Goal: Find contact information: Find contact information

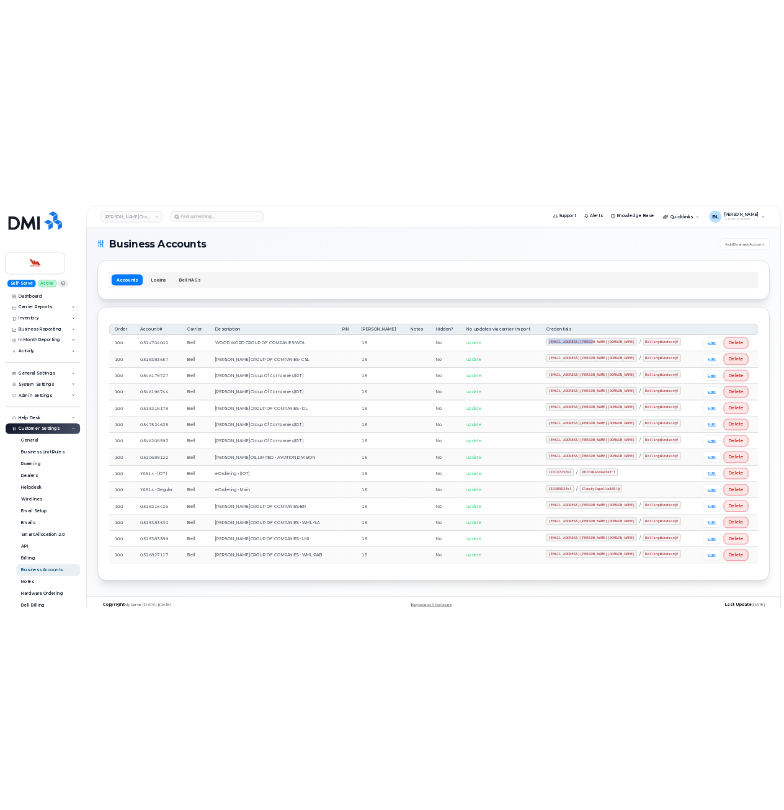
scroll to position [49, 0]
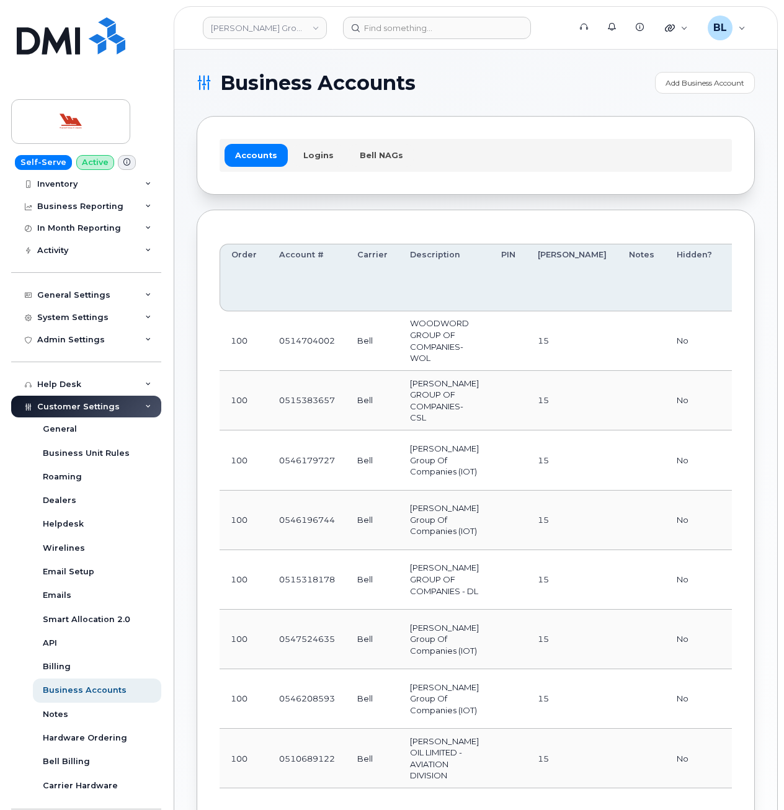
drag, startPoint x: 508, startPoint y: 74, endPoint x: 579, endPoint y: 0, distance: 103.0
click at [508, 74] on h1 "Business Accounts" at bounding box center [423, 83] width 452 height 20
drag, startPoint x: 489, startPoint y: 92, endPoint x: 484, endPoint y: 86, distance: 7.9
click at [488, 89] on h1 "Business Accounts" at bounding box center [423, 83] width 452 height 20
drag, startPoint x: 453, startPoint y: 384, endPoint x: 689, endPoint y: 240, distance: 276.6
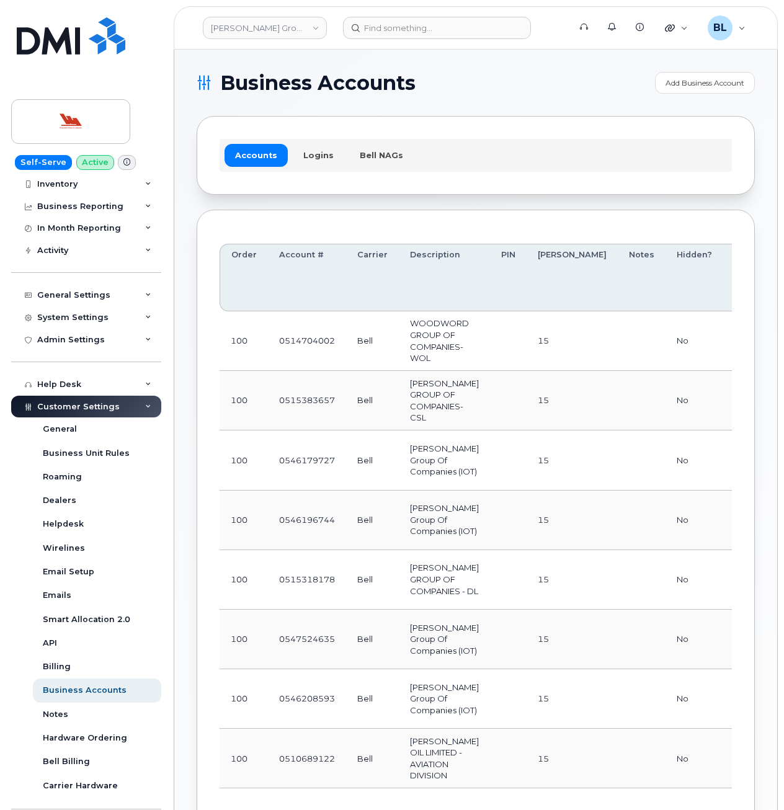
click at [454, 380] on td "[PERSON_NAME] GROUP OF COMPANIES- CSL" at bounding box center [444, 401] width 91 height 60
drag, startPoint x: 414, startPoint y: 446, endPoint x: 417, endPoint y: 439, distance: 7.3
click at [414, 445] on td "[PERSON_NAME] Group Of Companies (IOT)" at bounding box center [444, 460] width 91 height 60
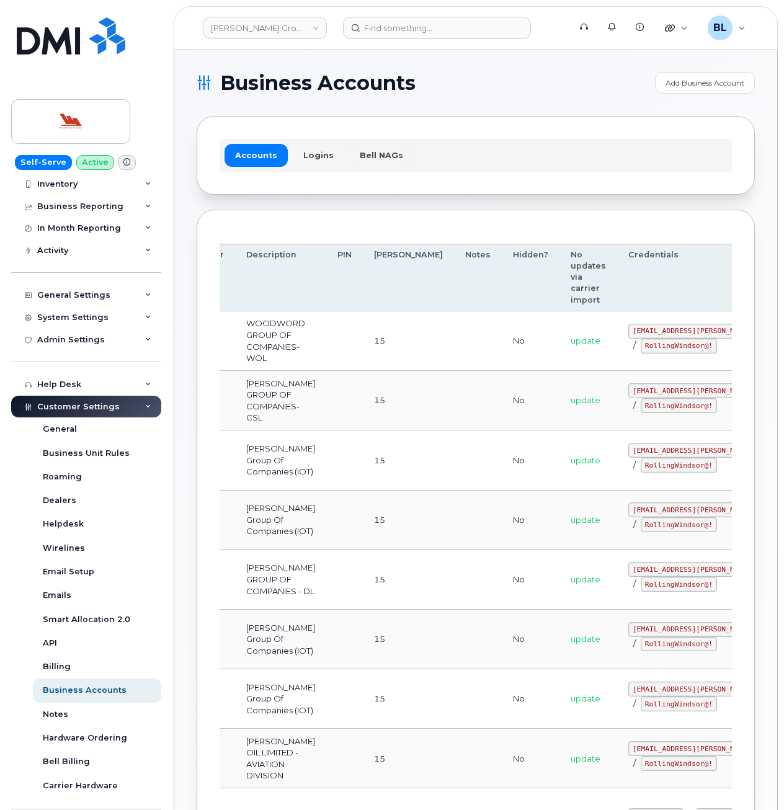
drag, startPoint x: 673, startPoint y: 396, endPoint x: 699, endPoint y: 396, distance: 25.4
drag, startPoint x: 565, startPoint y: 324, endPoint x: 650, endPoint y: 331, distance: 85.2
click at [650, 331] on code "[EMAIL_ADDRESS][PERSON_NAME][DOMAIN_NAME]" at bounding box center [719, 331] width 182 height 15
copy code "[EMAIL_ADDRESS][PERSON_NAME][DOMAIN_NAME]"
drag, startPoint x: 578, startPoint y: 344, endPoint x: 640, endPoint y: 348, distance: 61.5
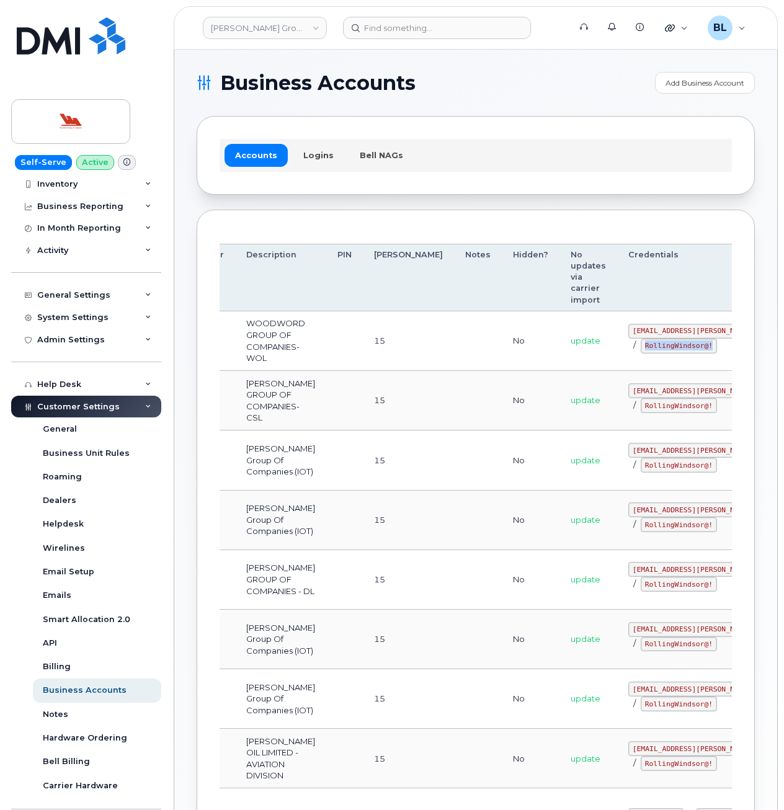
click at [640, 348] on code "RollingWindsor@!" at bounding box center [678, 346] width 76 height 15
copy code "RollingWindsor@!"
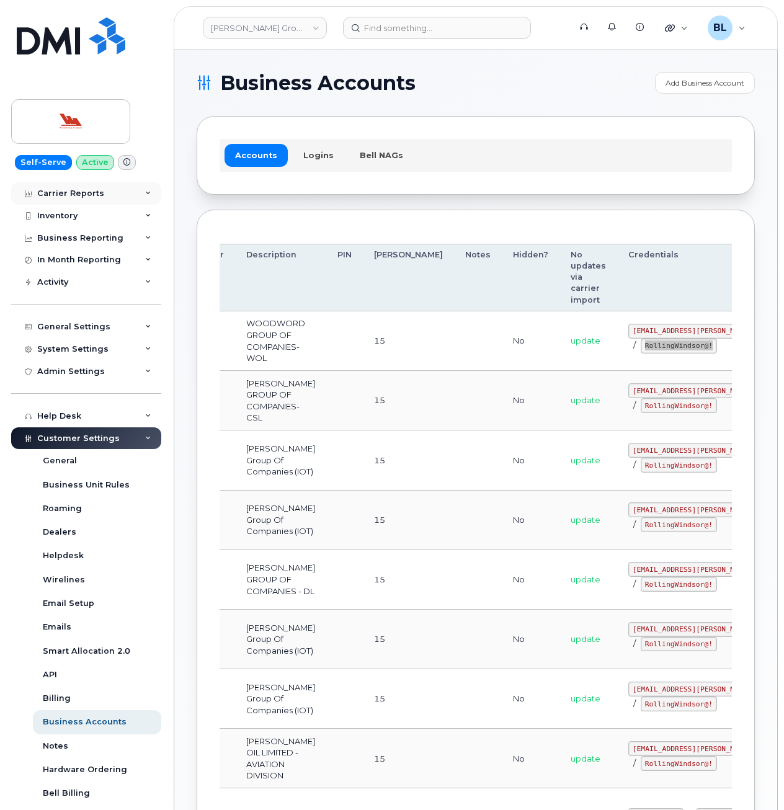
scroll to position [0, 0]
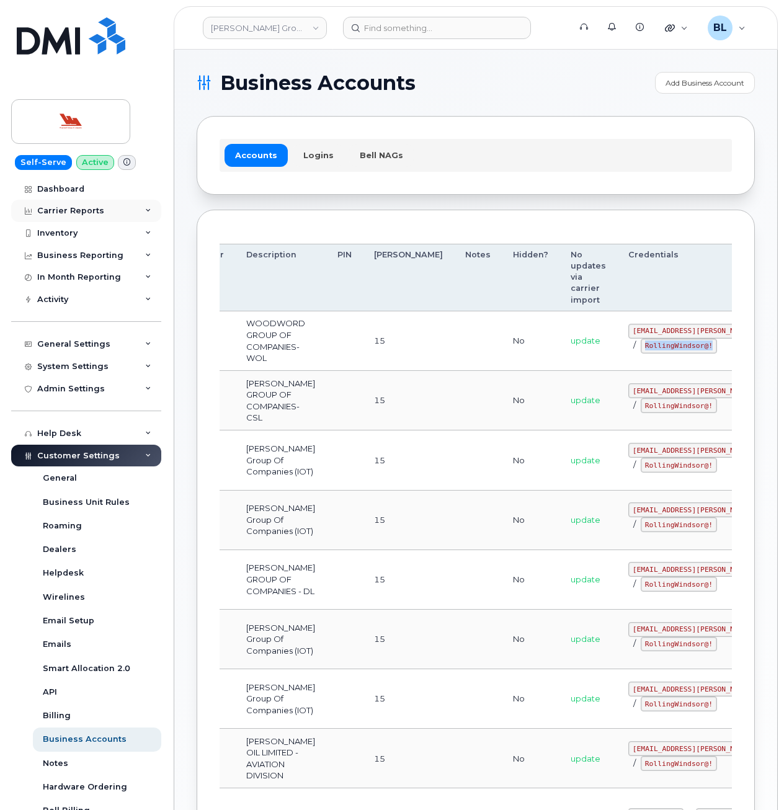
click at [102, 216] on div "Carrier Reports" at bounding box center [86, 211] width 150 height 22
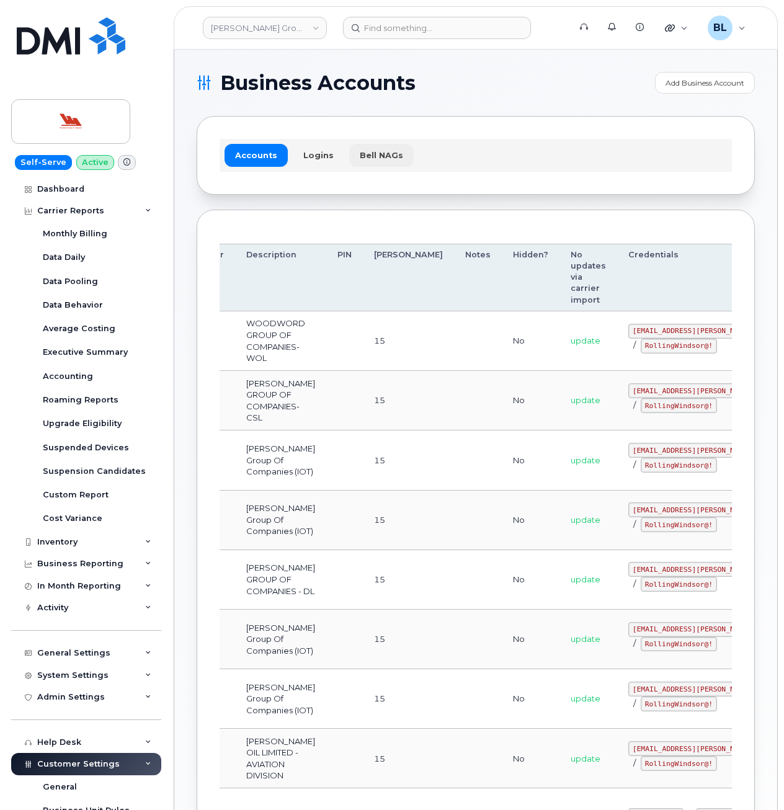
click at [362, 152] on link "Bell NAGs" at bounding box center [381, 155] width 64 height 22
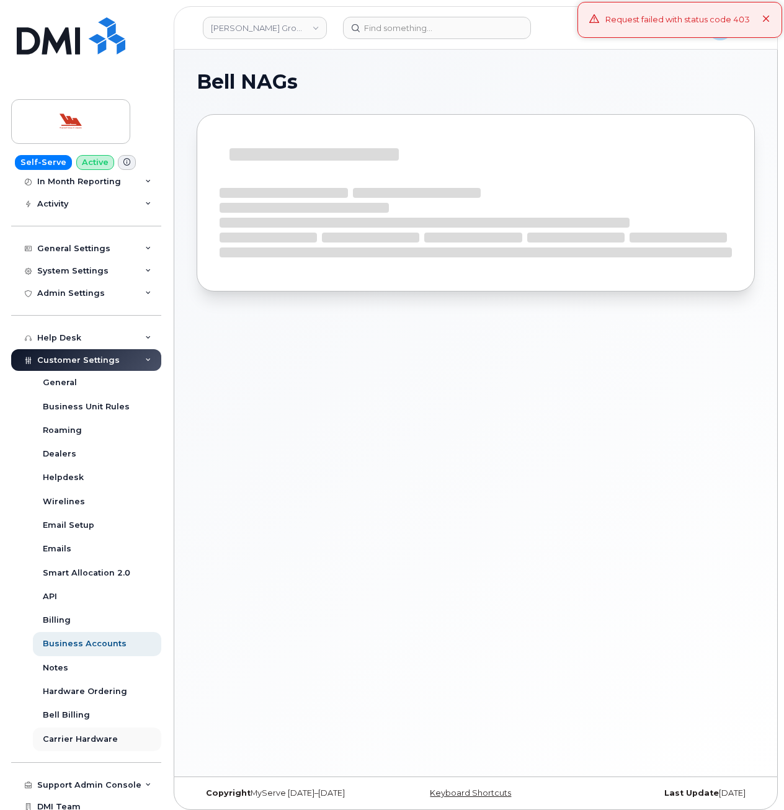
scroll to position [125, 0]
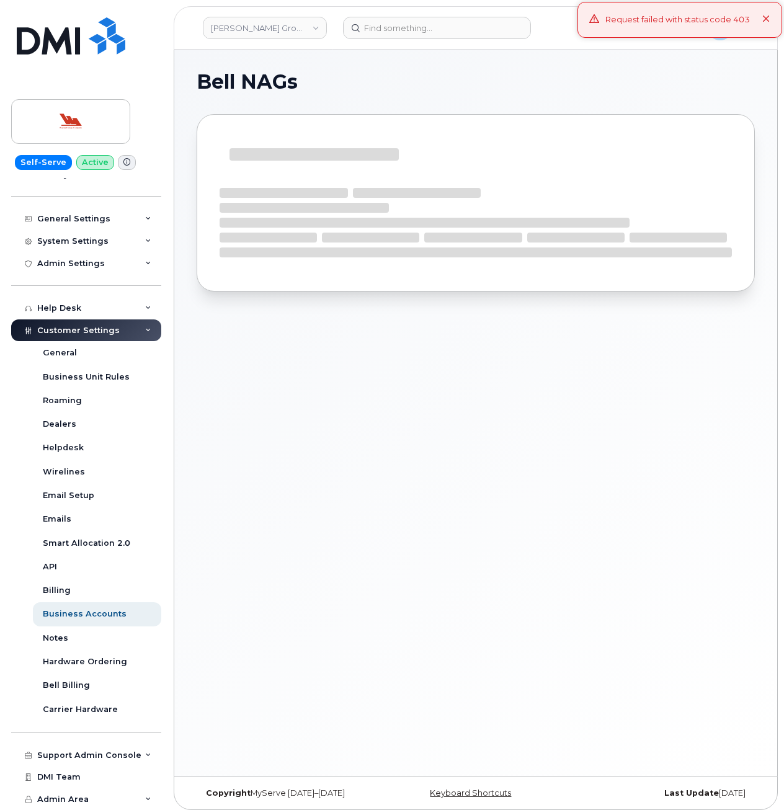
drag, startPoint x: 380, startPoint y: 541, endPoint x: 443, endPoint y: 531, distance: 64.1
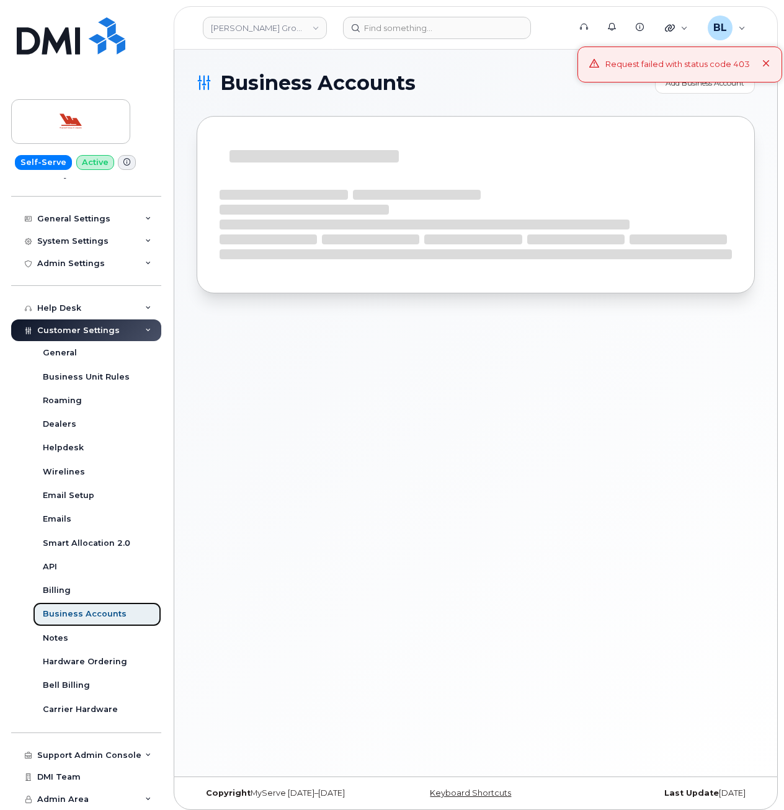
click at [81, 614] on div "Business Accounts" at bounding box center [85, 613] width 84 height 11
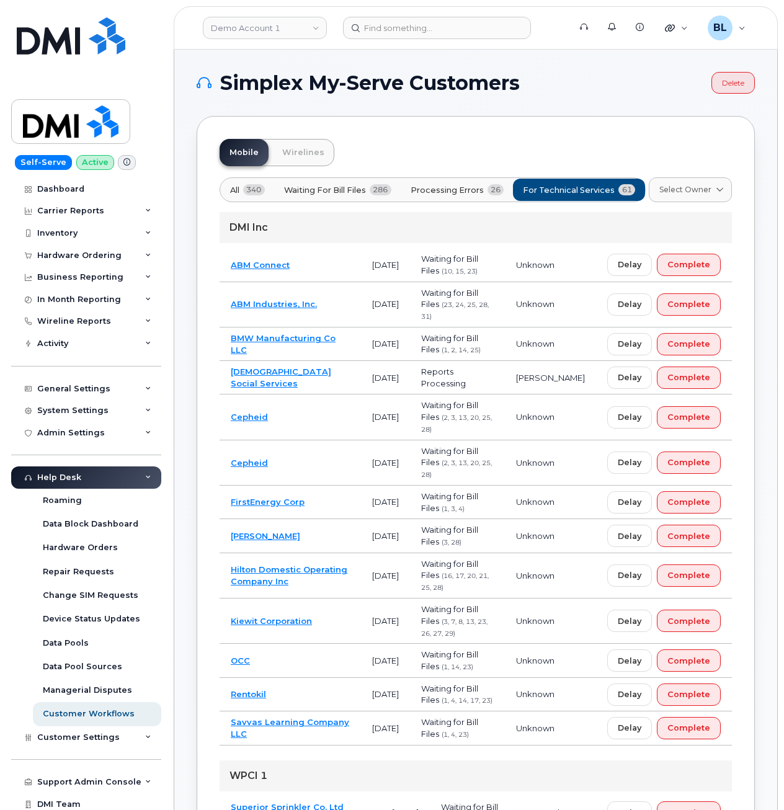
scroll to position [1752, 0]
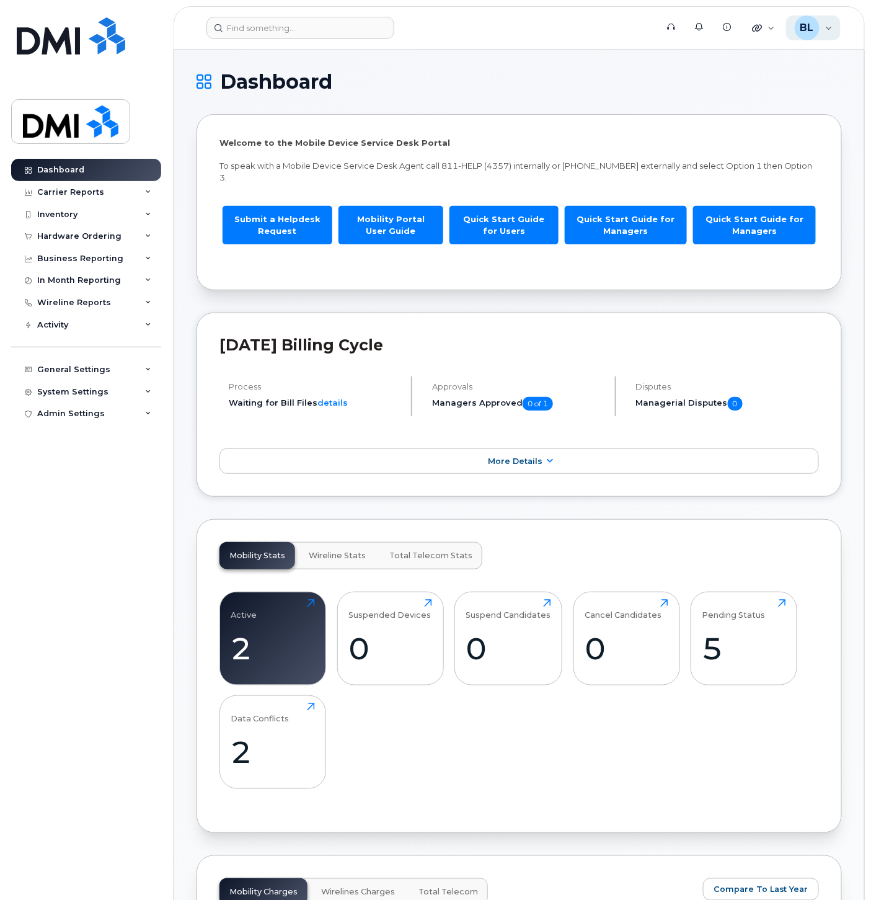
click at [815, 29] on div "BL" at bounding box center [807, 27] width 25 height 25
click at [715, 131] on div "Sign out" at bounding box center [751, 128] width 179 height 23
